Goal: Find specific page/section: Find specific page/section

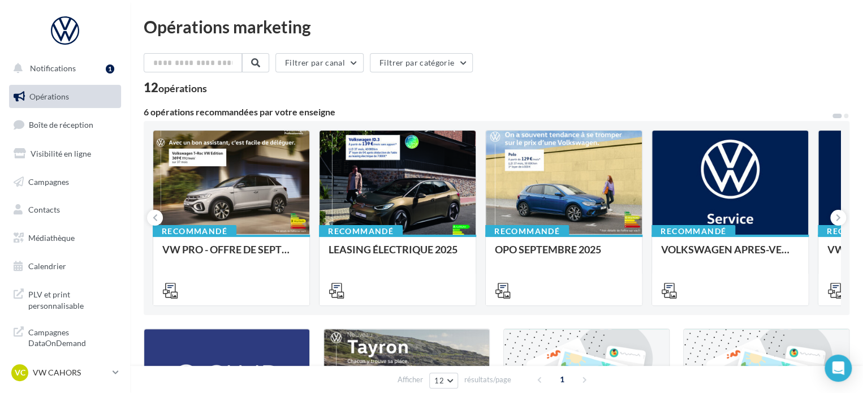
scroll to position [10, 0]
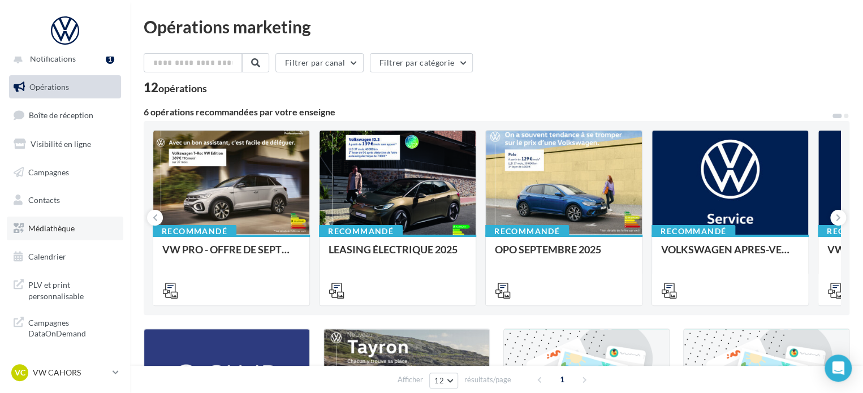
click at [83, 229] on link "Médiathèque" at bounding box center [65, 229] width 117 height 24
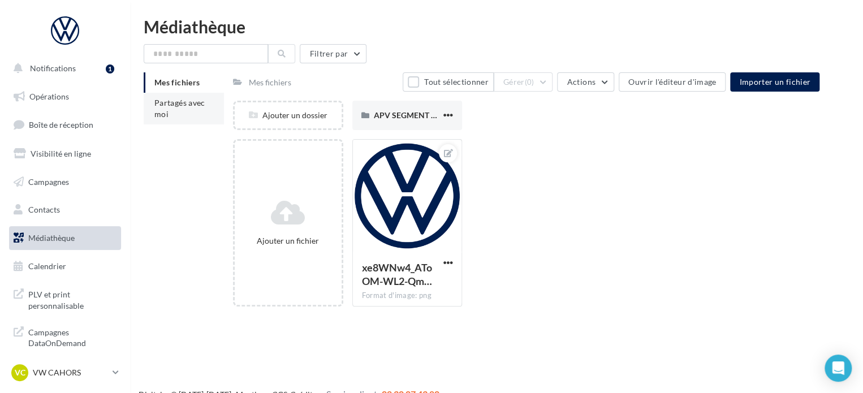
click at [198, 115] on li "Partagés avec moi" at bounding box center [184, 109] width 80 height 32
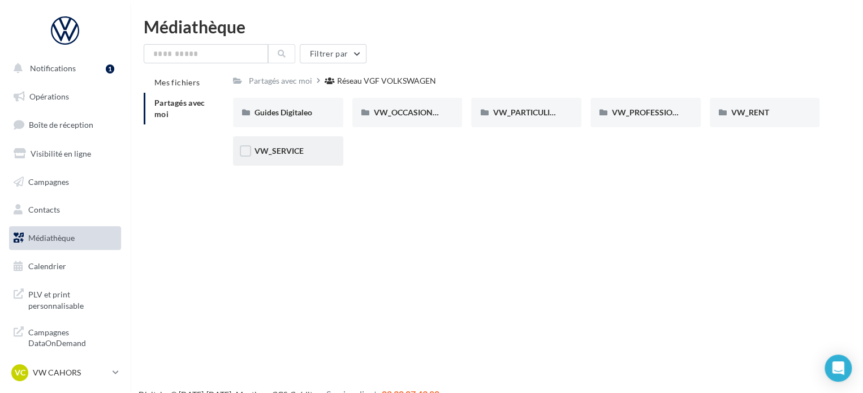
click at [313, 147] on div "VW_SERVICE" at bounding box center [288, 150] width 67 height 11
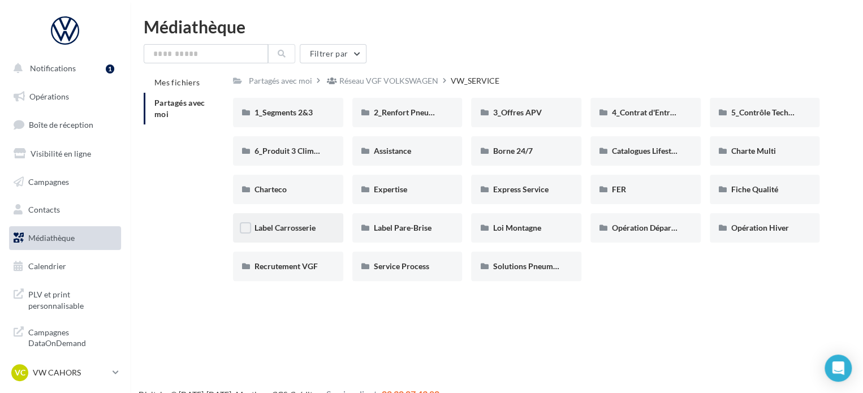
click at [298, 232] on span "Label Carrosserie" at bounding box center [285, 228] width 61 height 10
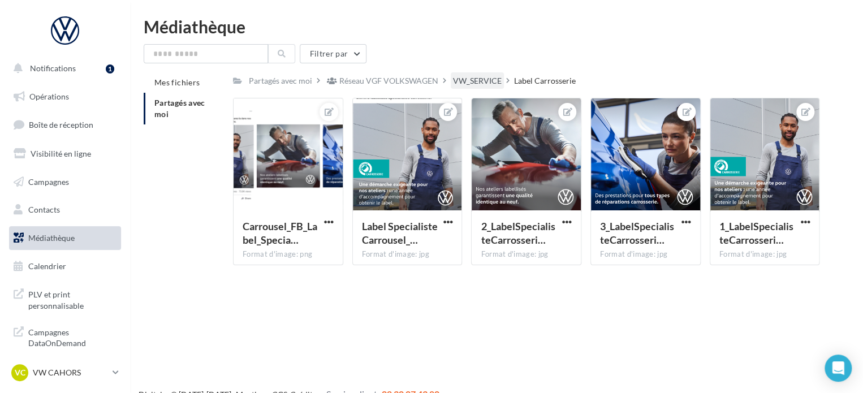
click at [480, 76] on div "VW_SERVICE" at bounding box center [477, 80] width 49 height 11
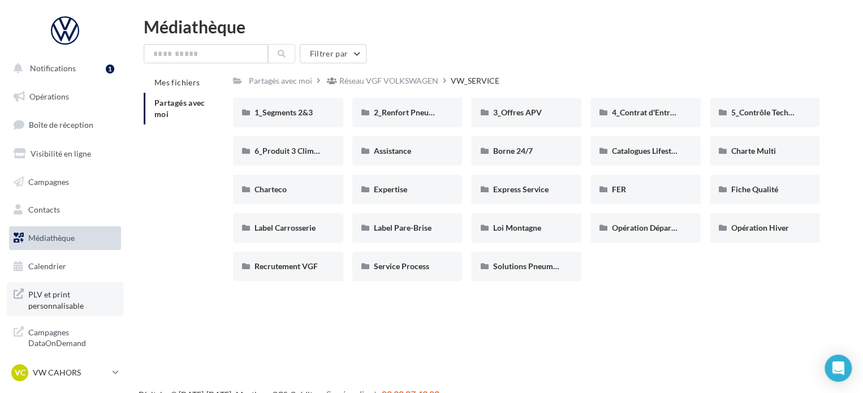
click at [75, 289] on span "PLV et print personnalisable" at bounding box center [72, 299] width 88 height 24
